Goal: Download file/media

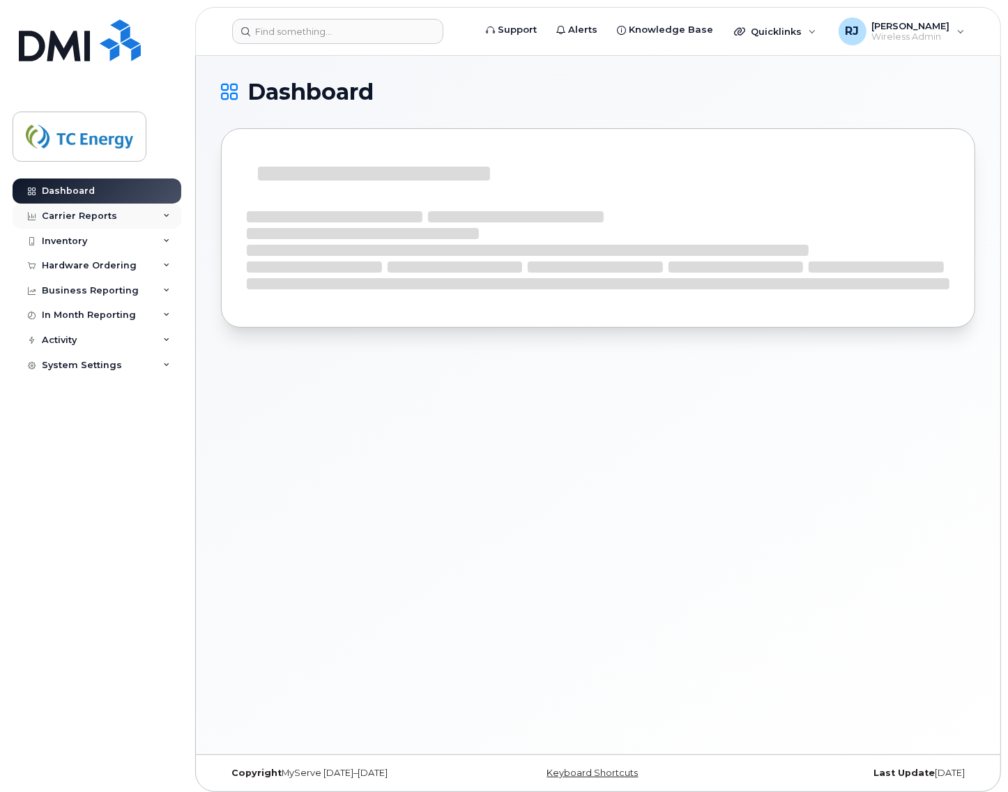
click at [78, 221] on div "Carrier Reports" at bounding box center [79, 216] width 75 height 11
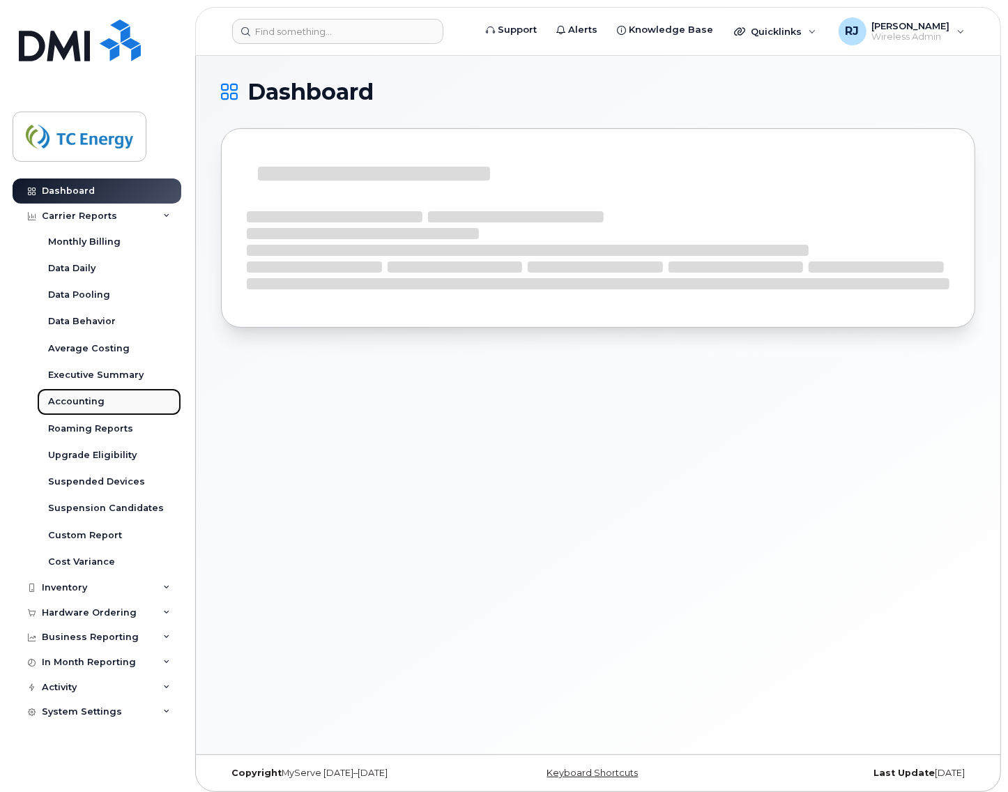
click at [92, 405] on div "Accounting" at bounding box center [76, 401] width 56 height 13
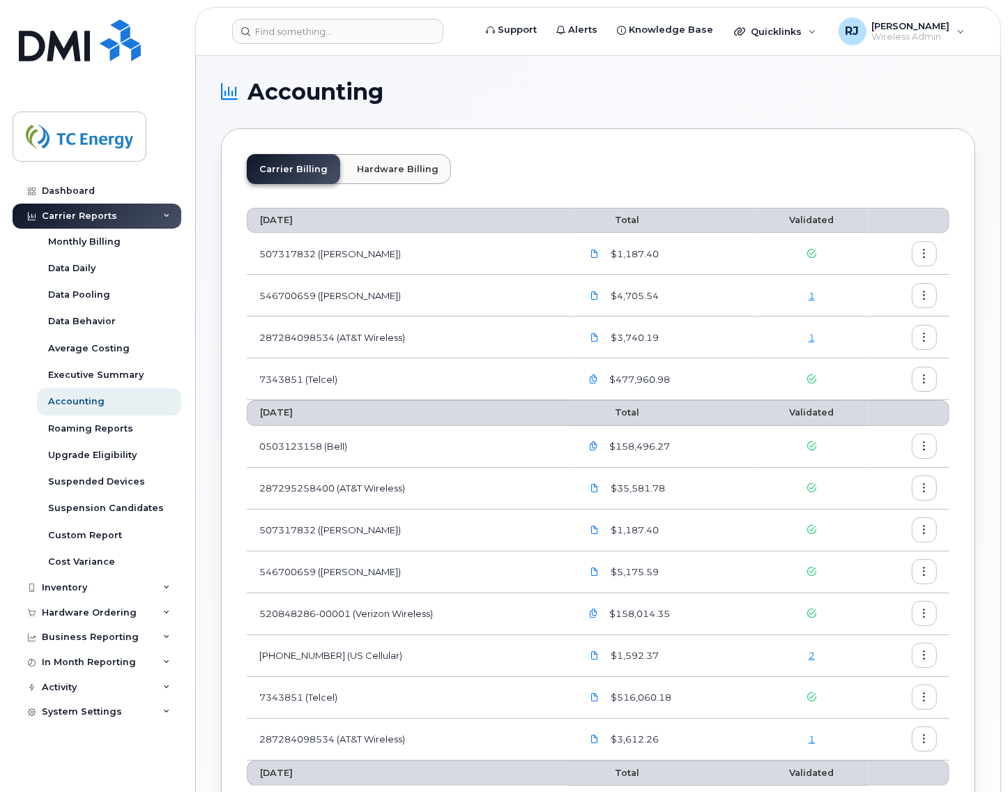
click at [815, 738] on link "1" at bounding box center [812, 739] width 6 height 11
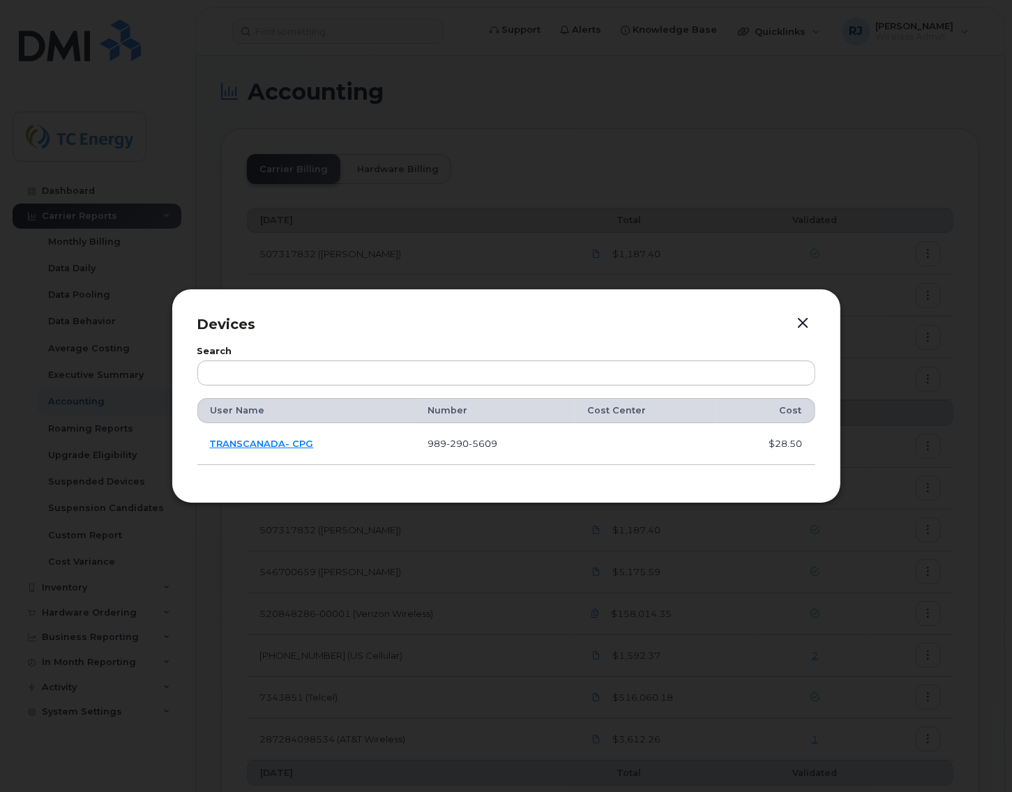
click at [807, 319] on button "button" at bounding box center [803, 324] width 21 height 20
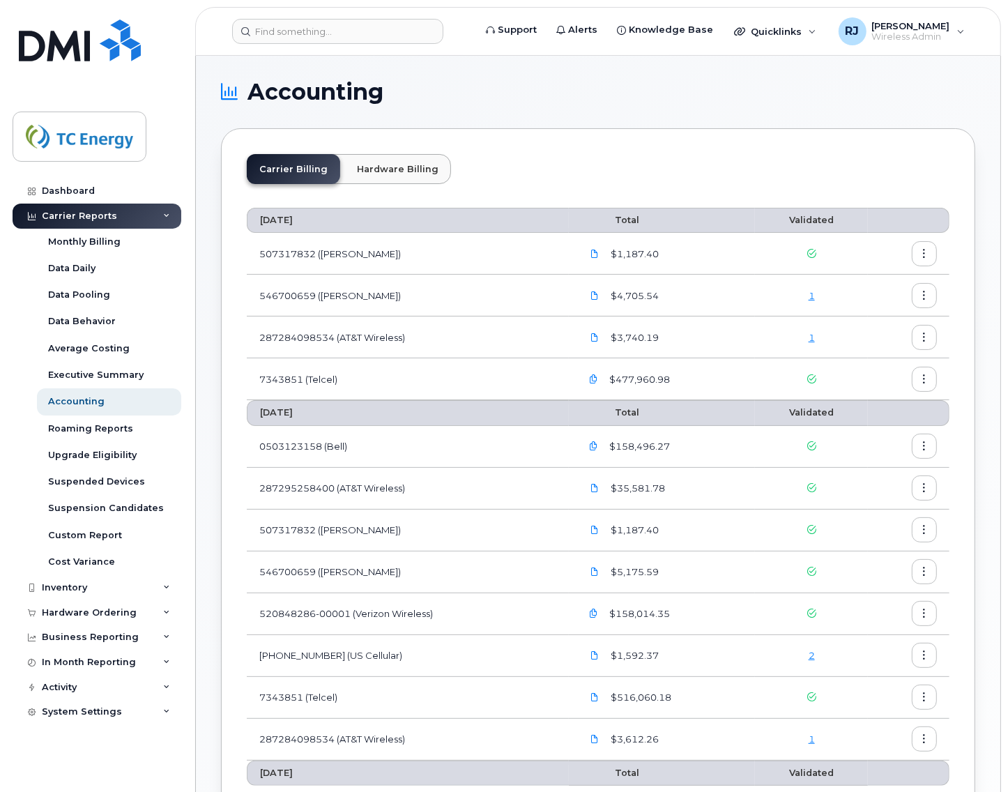
click at [918, 339] on button "button" at bounding box center [924, 337] width 25 height 25
click at [875, 393] on span "Download" at bounding box center [861, 394] width 54 height 13
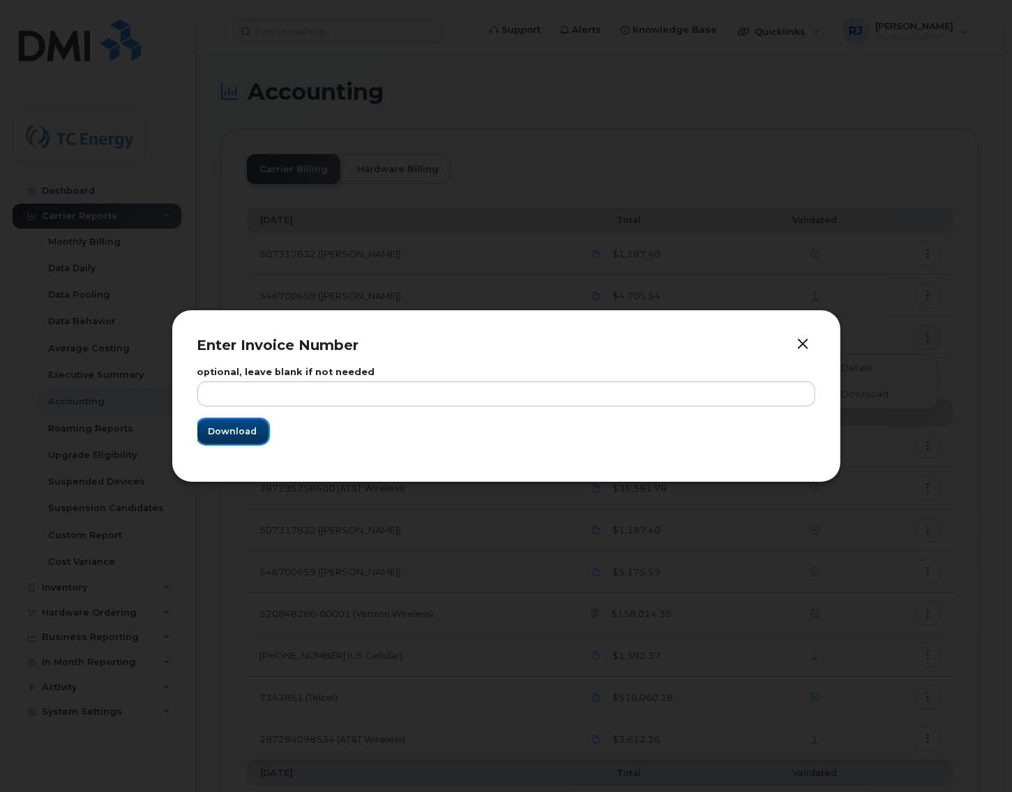
click at [237, 437] on span "Download" at bounding box center [233, 431] width 49 height 13
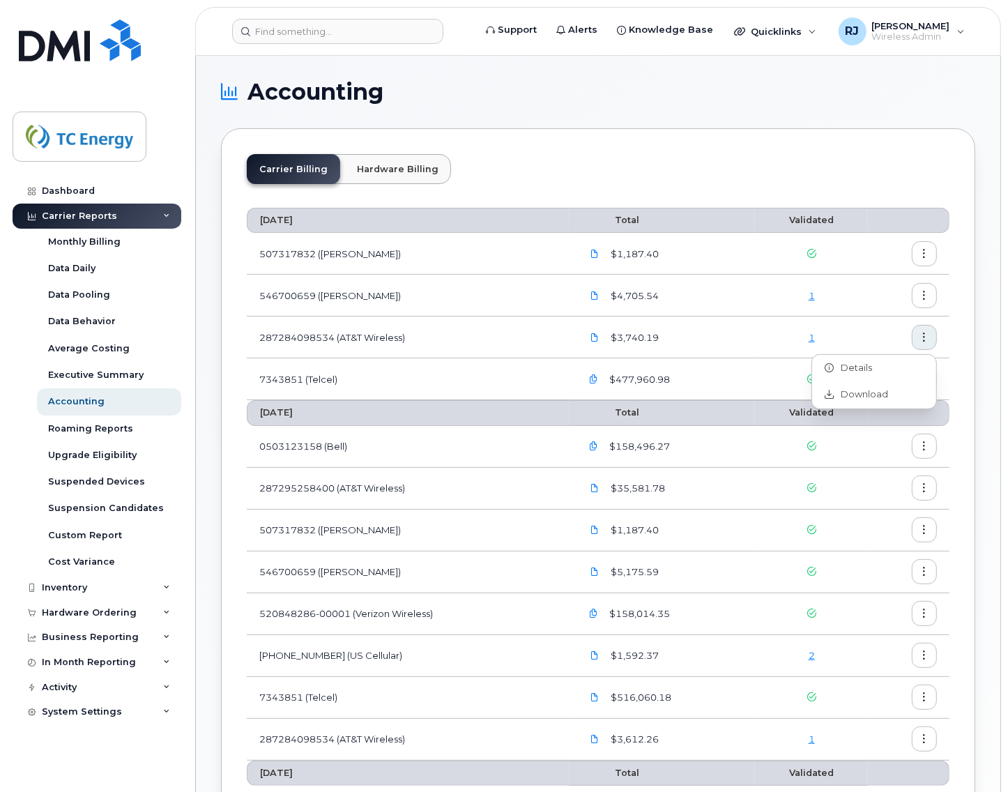
click at [357, 398] on td "7343851 (Telcel)" at bounding box center [408, 379] width 322 height 42
click at [598, 335] on icon at bounding box center [595, 337] width 8 height 8
click at [709, 150] on div "Carrier Billing Hardware Billing [DATE] Total Validated 507317832 ([PERSON_NAME…" at bounding box center [598, 668] width 755 height 1080
click at [930, 31] on span "Wireless Admin" at bounding box center [911, 36] width 78 height 11
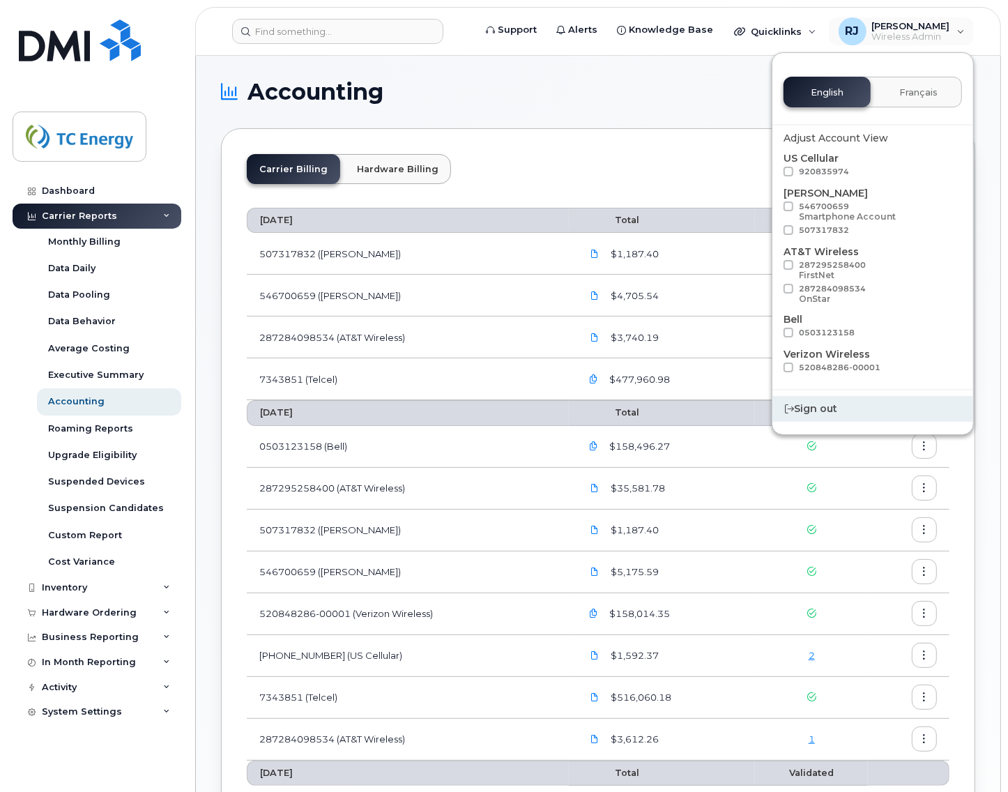
click at [832, 409] on div "Sign out" at bounding box center [873, 409] width 201 height 26
